Goal: Navigation & Orientation: Understand site structure

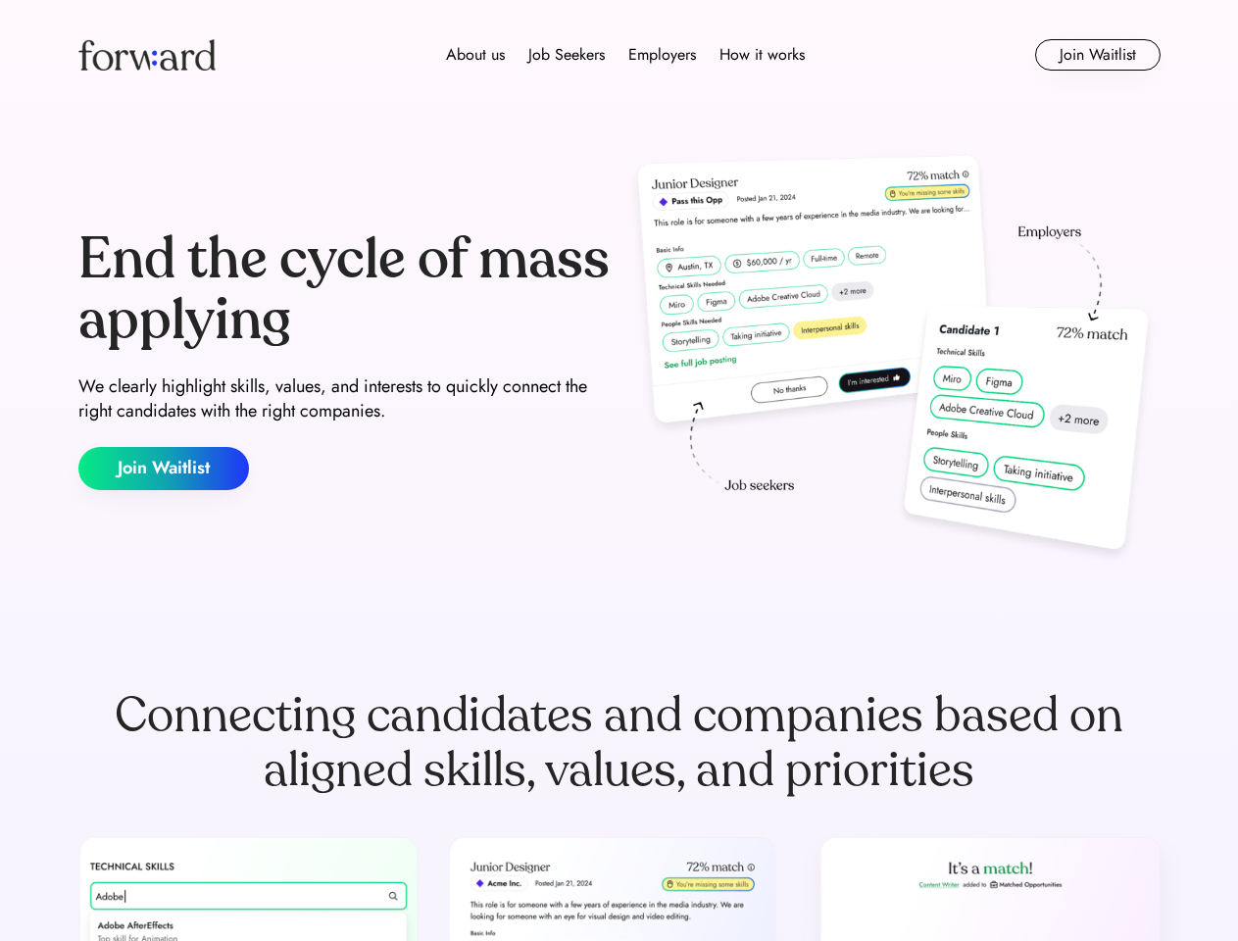
click at [619, 471] on div "End the cycle of mass applying We clearly highlight skills, values, and interes…" at bounding box center [619, 359] width 1082 height 421
click at [619, 55] on div "About us Job Seekers Employers How it works" at bounding box center [625, 55] width 772 height 24
click at [147, 55] on img at bounding box center [146, 54] width 137 height 31
click at [625, 55] on div "About us Job Seekers Employers How it works" at bounding box center [625, 55] width 772 height 24
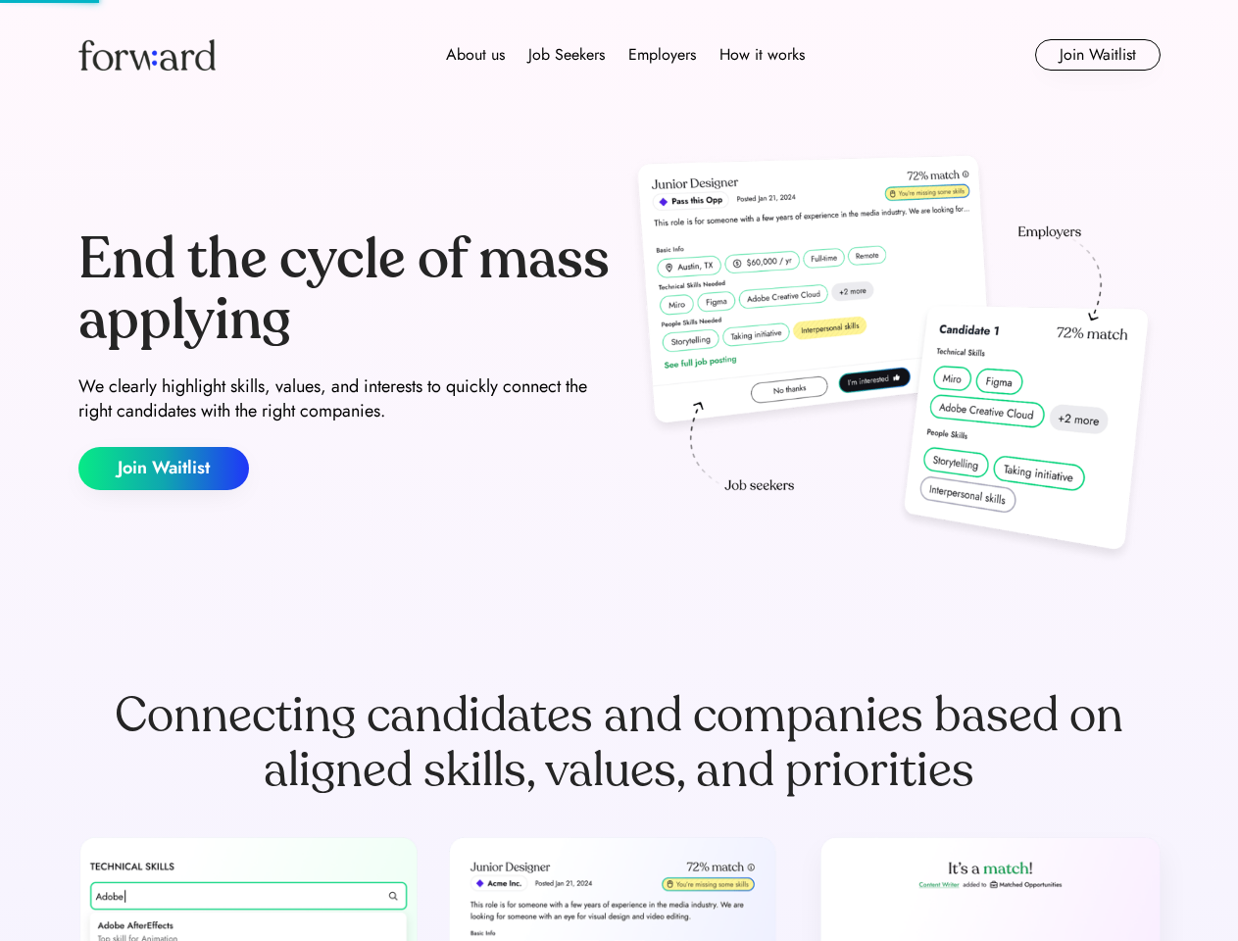
click at [475, 55] on div "About us" at bounding box center [475, 55] width 59 height 24
click at [567, 55] on div "Job Seekers" at bounding box center [566, 55] width 76 height 24
click at [662, 55] on div "Employers" at bounding box center [662, 55] width 68 height 24
click at [761, 55] on div "How it works" at bounding box center [761, 55] width 85 height 24
click at [1097, 55] on button "Join Waitlist" at bounding box center [1097, 54] width 125 height 31
